Goal: Transaction & Acquisition: Purchase product/service

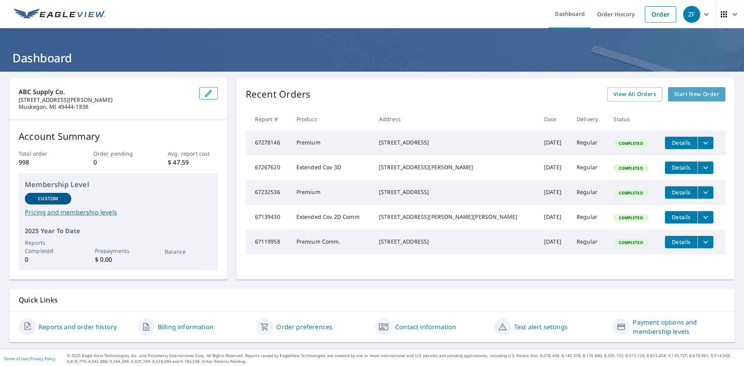
click at [692, 94] on span "Start New Order" at bounding box center [697, 95] width 45 height 10
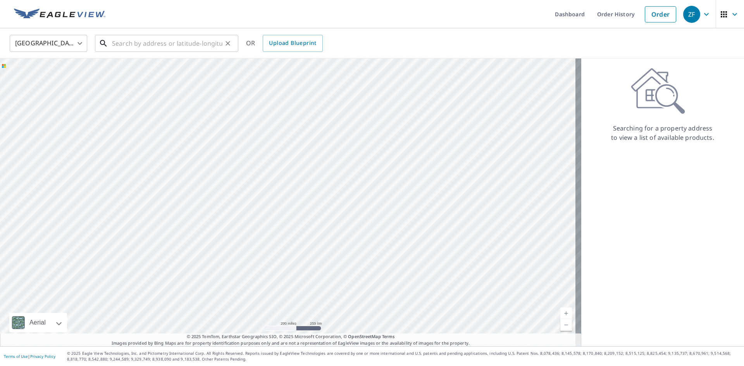
click at [168, 45] on input "text" at bounding box center [167, 44] width 111 height 22
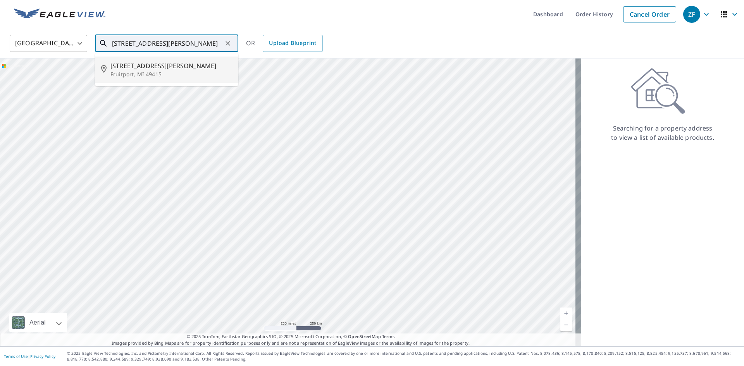
click at [139, 67] on span "[STREET_ADDRESS][PERSON_NAME]" at bounding box center [172, 65] width 122 height 9
type input "[STREET_ADDRESS][PERSON_NAME]"
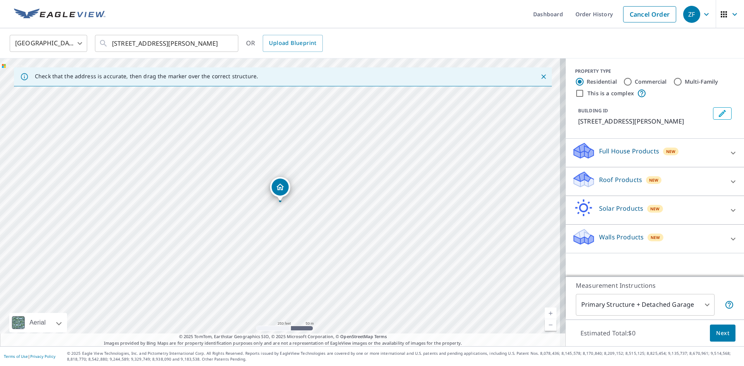
click at [605, 181] on p "Roof Products" at bounding box center [620, 179] width 43 height 9
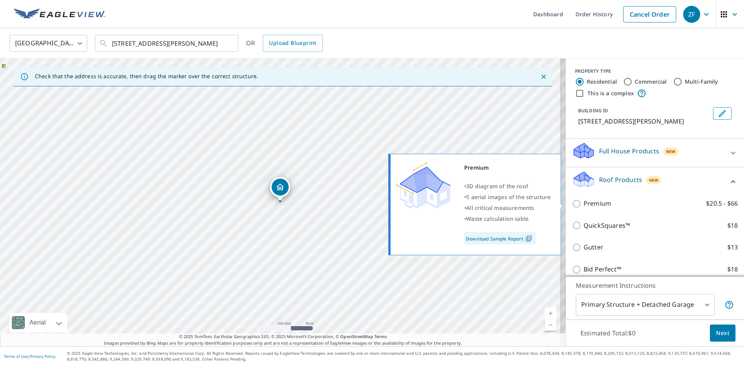
click at [589, 202] on p "Premium" at bounding box center [598, 204] width 28 height 10
click at [584, 202] on input "Premium $20.5 - $66" at bounding box center [578, 203] width 12 height 9
checkbox input "true"
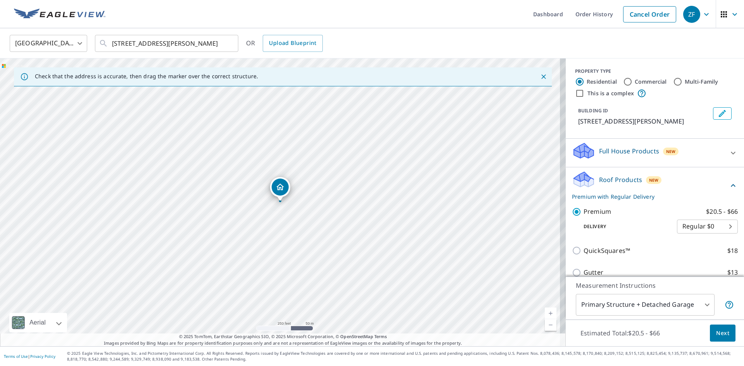
click at [717, 333] on span "Next" at bounding box center [723, 334] width 13 height 10
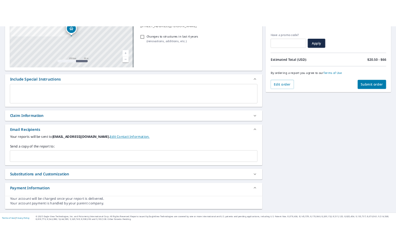
scroll to position [127, 0]
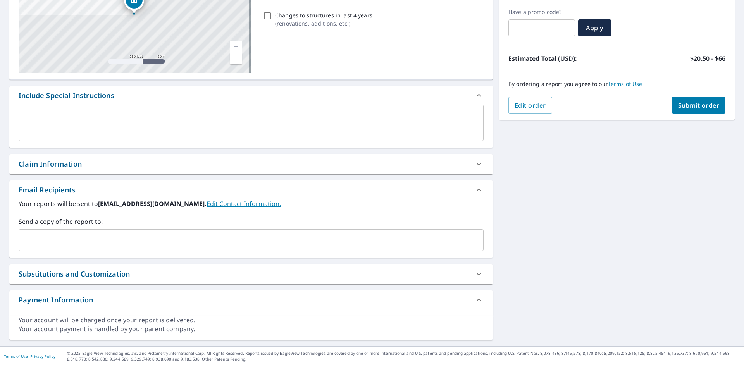
click at [220, 242] on input "text" at bounding box center [245, 240] width 447 height 15
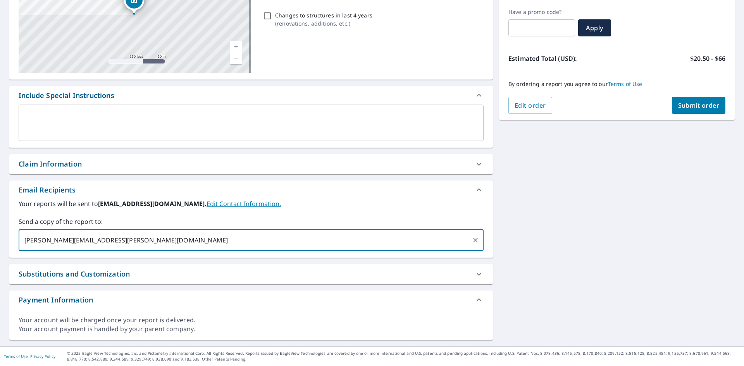
type input "[PERSON_NAME][EMAIL_ADDRESS][PERSON_NAME][DOMAIN_NAME],"
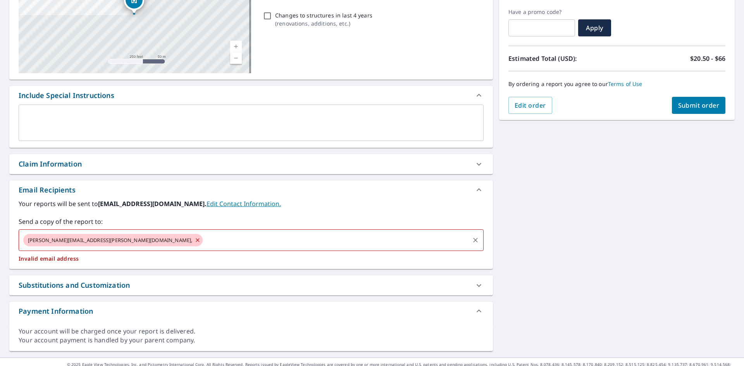
click at [195, 239] on icon at bounding box center [198, 240] width 6 height 9
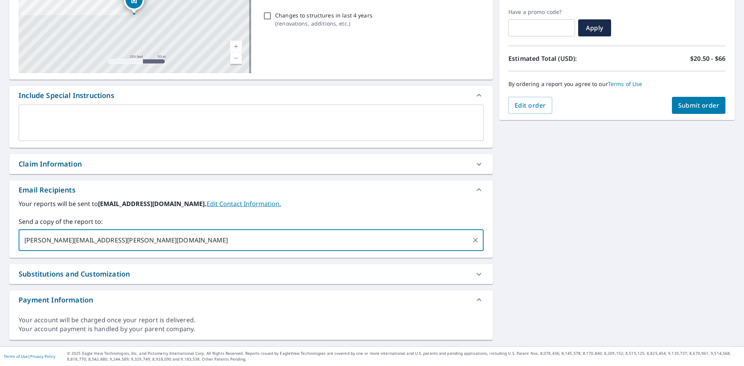
type input "[PERSON_NAME][EMAIL_ADDRESS][PERSON_NAME][DOMAIN_NAME]"
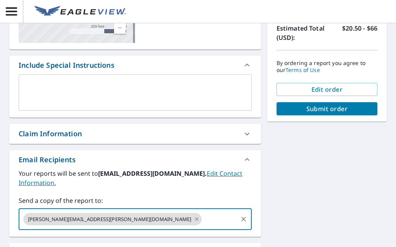
scroll to position [166, 0]
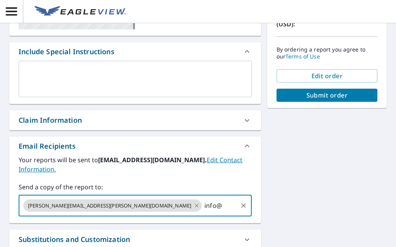
type input "info@"
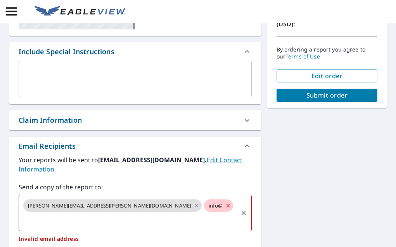
click at [204, 206] on span "info@" at bounding box center [215, 205] width 23 height 7
click at [226, 207] on icon at bounding box center [227, 205] width 3 height 3
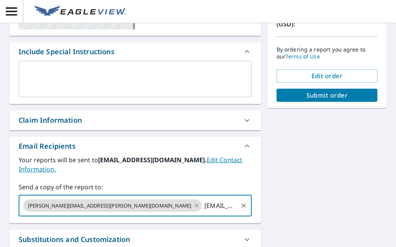
type input "[EMAIL_ADDRESS][DOMAIN_NAME]"
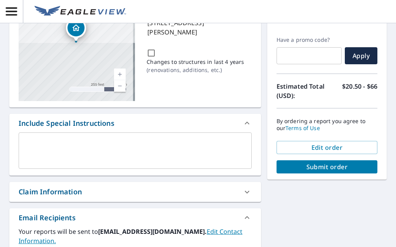
scroll to position [88, 0]
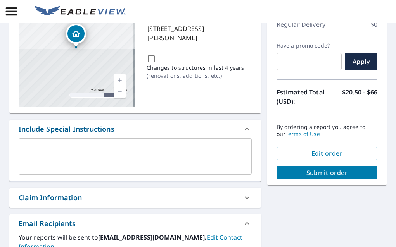
click at [333, 170] on span "Submit order" at bounding box center [327, 173] width 88 height 9
